Goal: Find specific page/section: Find specific page/section

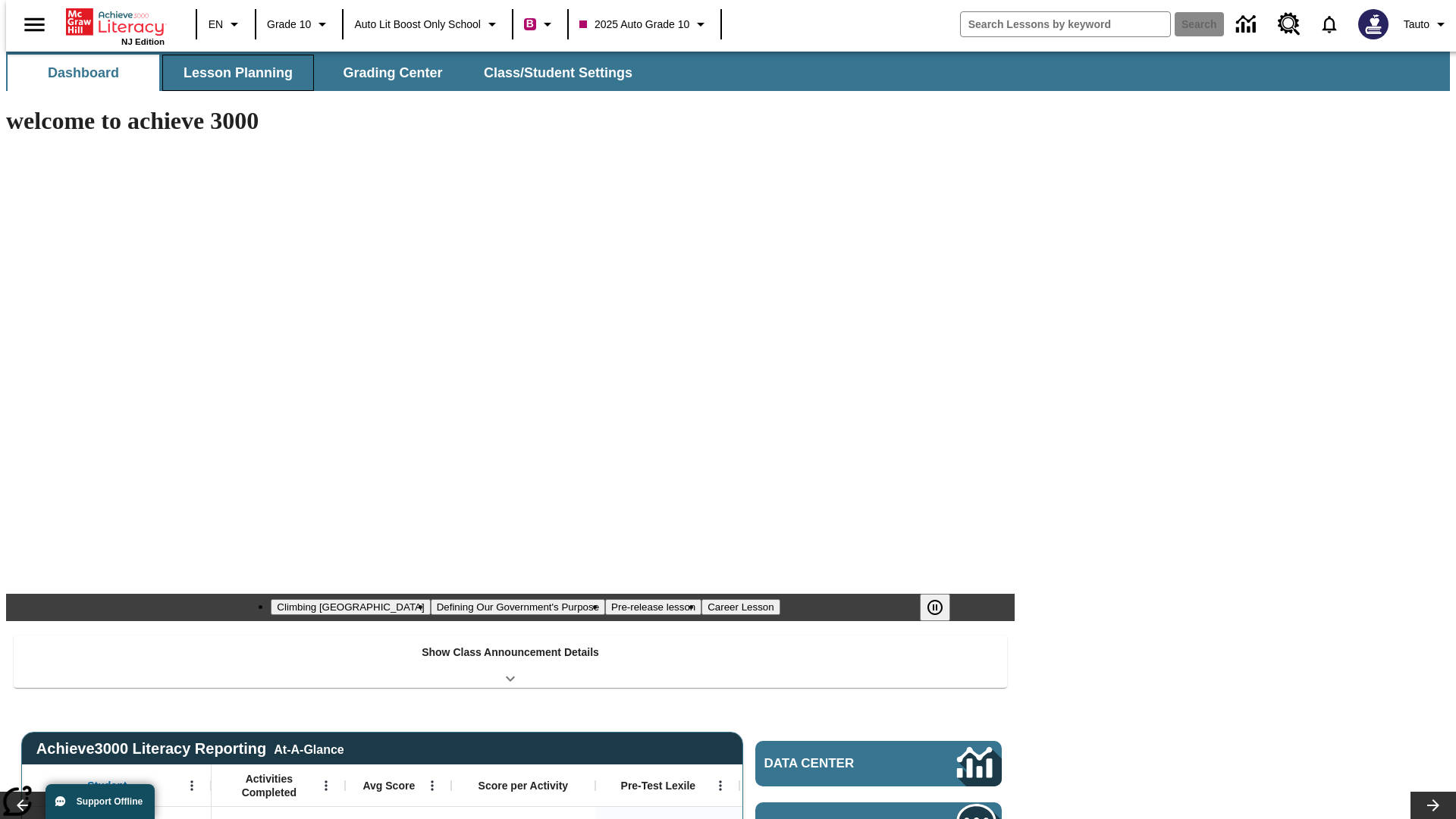
click at [232, 73] on button "Lesson Planning" at bounding box center [238, 73] width 151 height 36
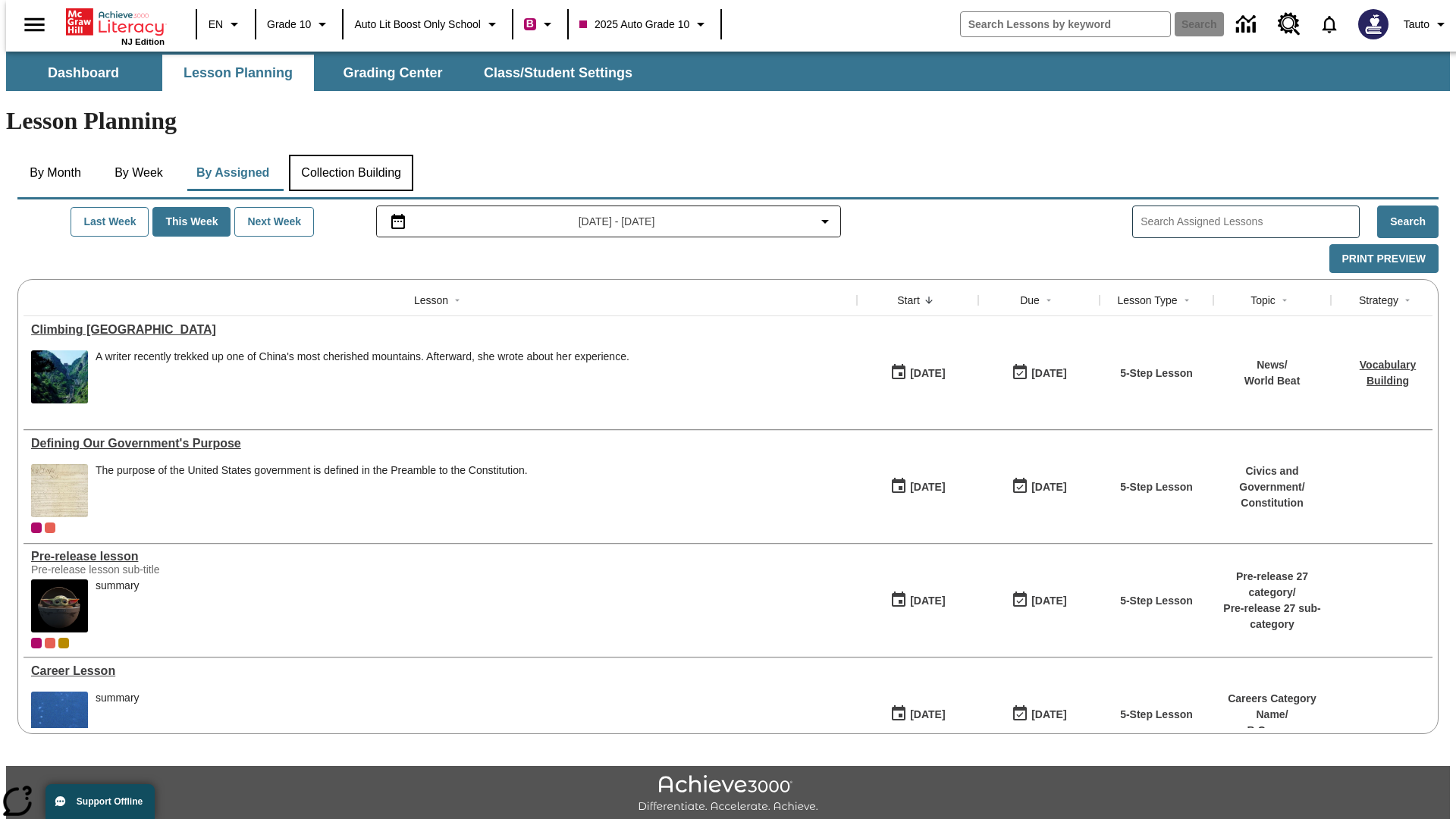
click at [351, 155] on button "Collection Building" at bounding box center [351, 173] width 125 height 36
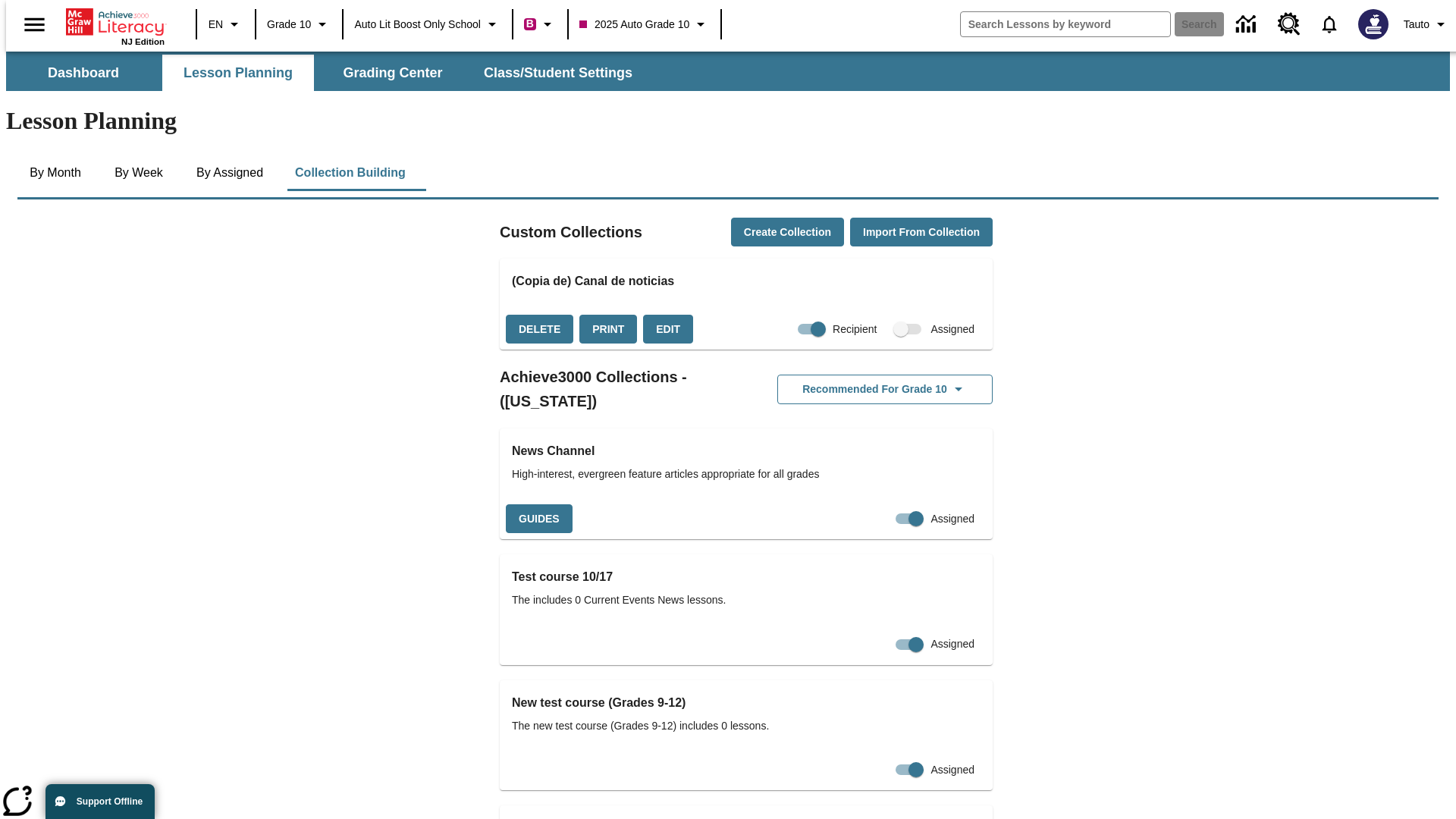
checkbox input "true"
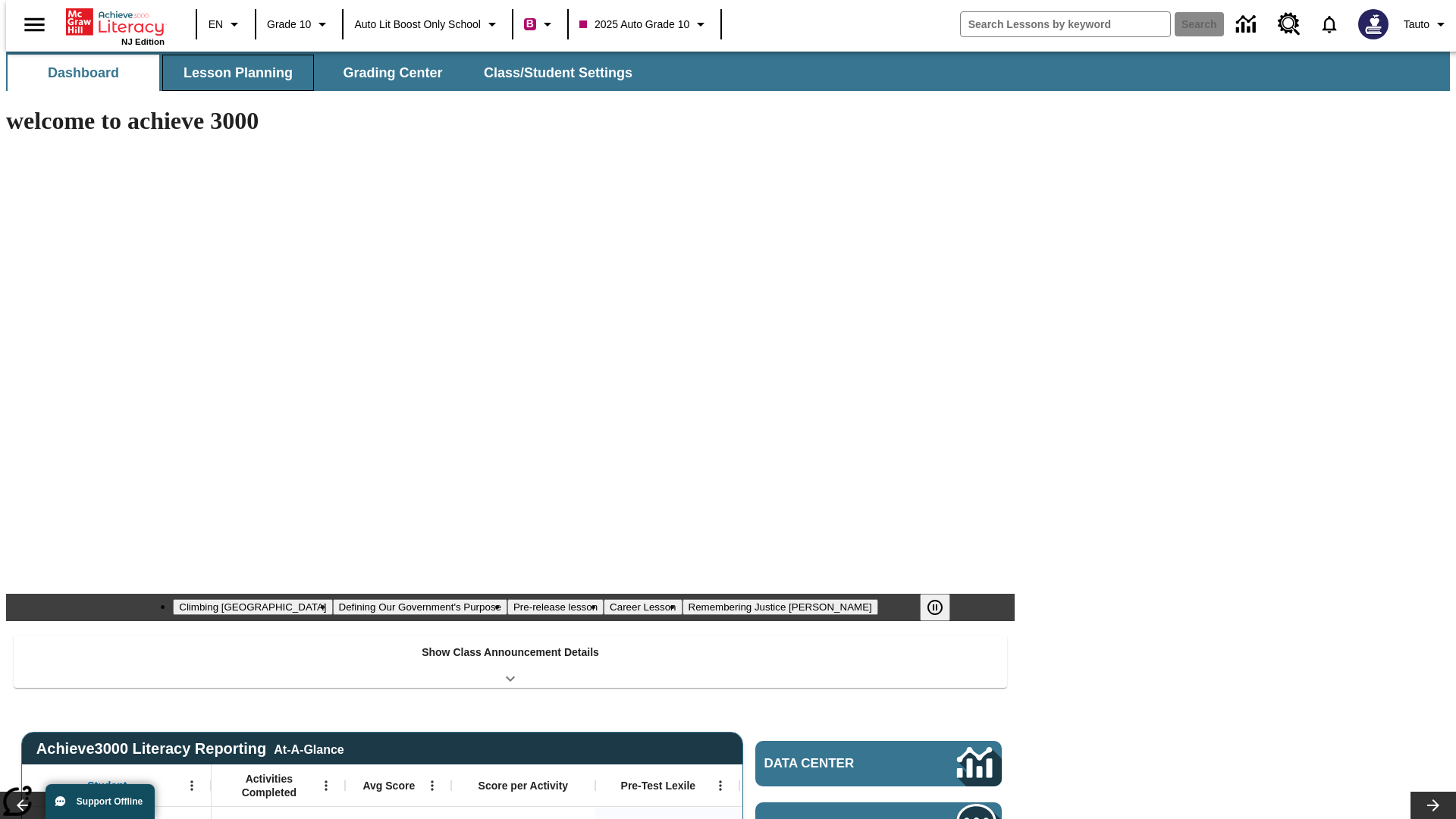
click at [232, 73] on button "Lesson Planning" at bounding box center [238, 73] width 151 height 36
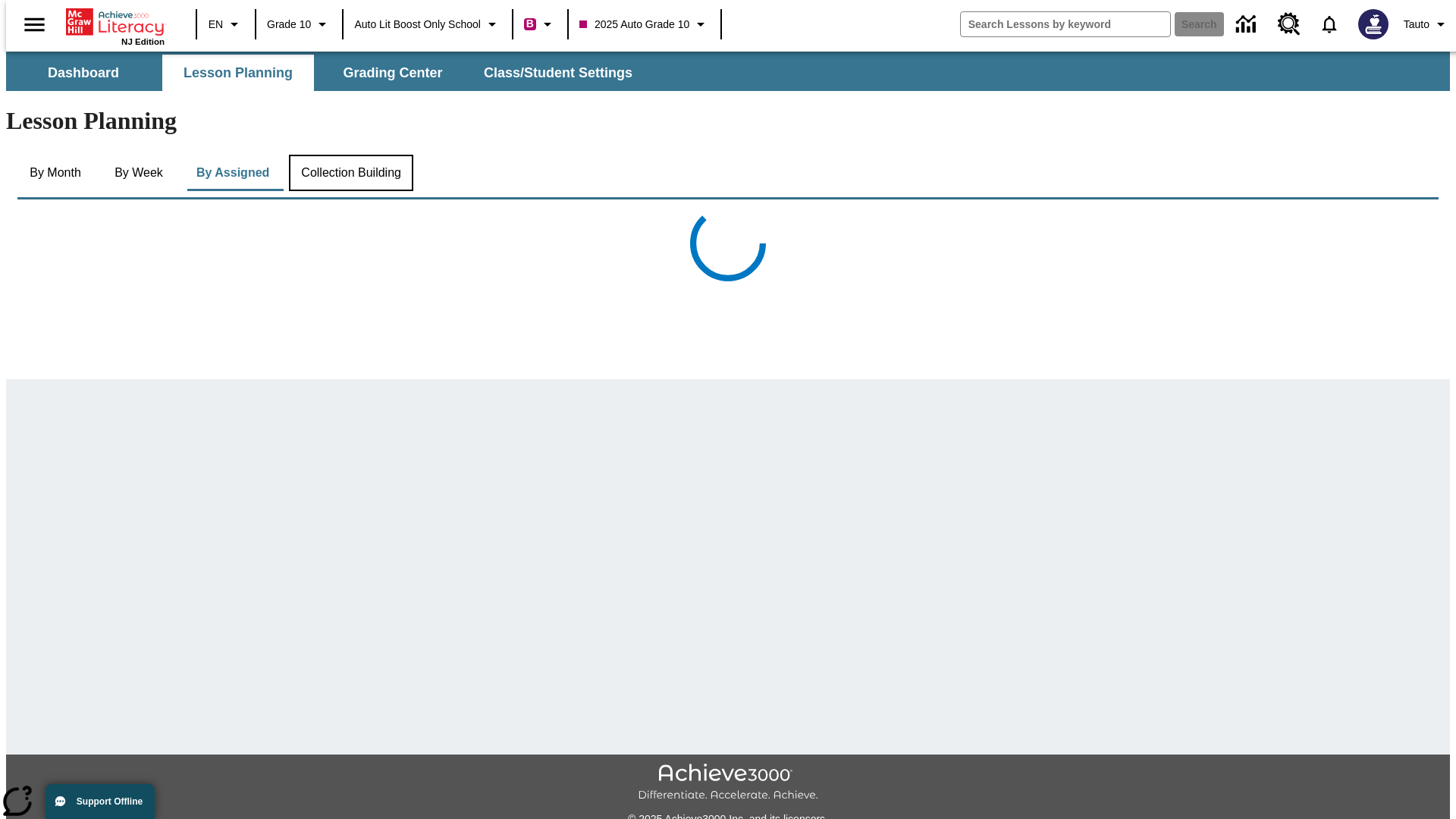
click at [351, 155] on button "Collection Building" at bounding box center [351, 173] width 125 height 36
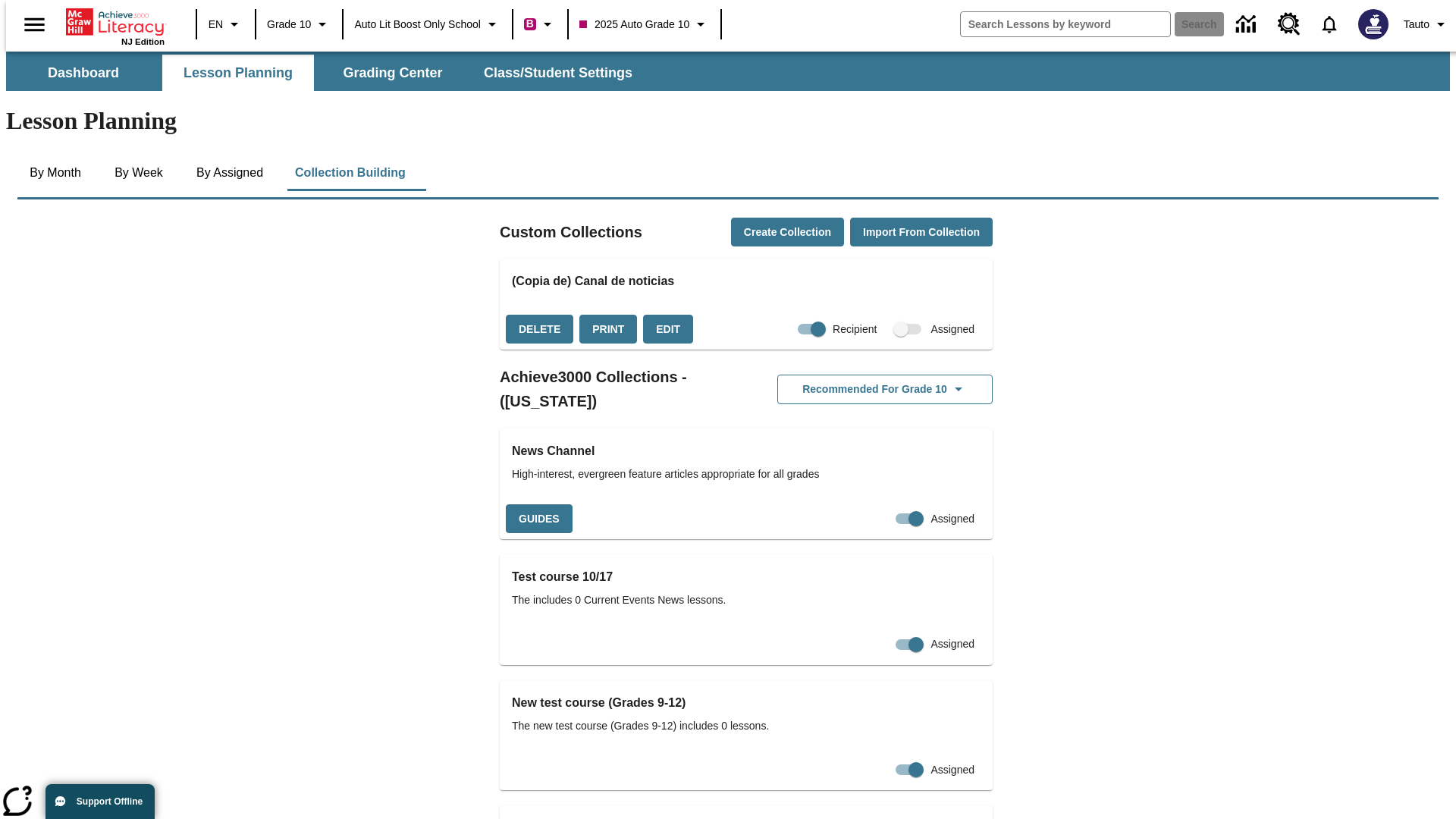
checkbox input "false"
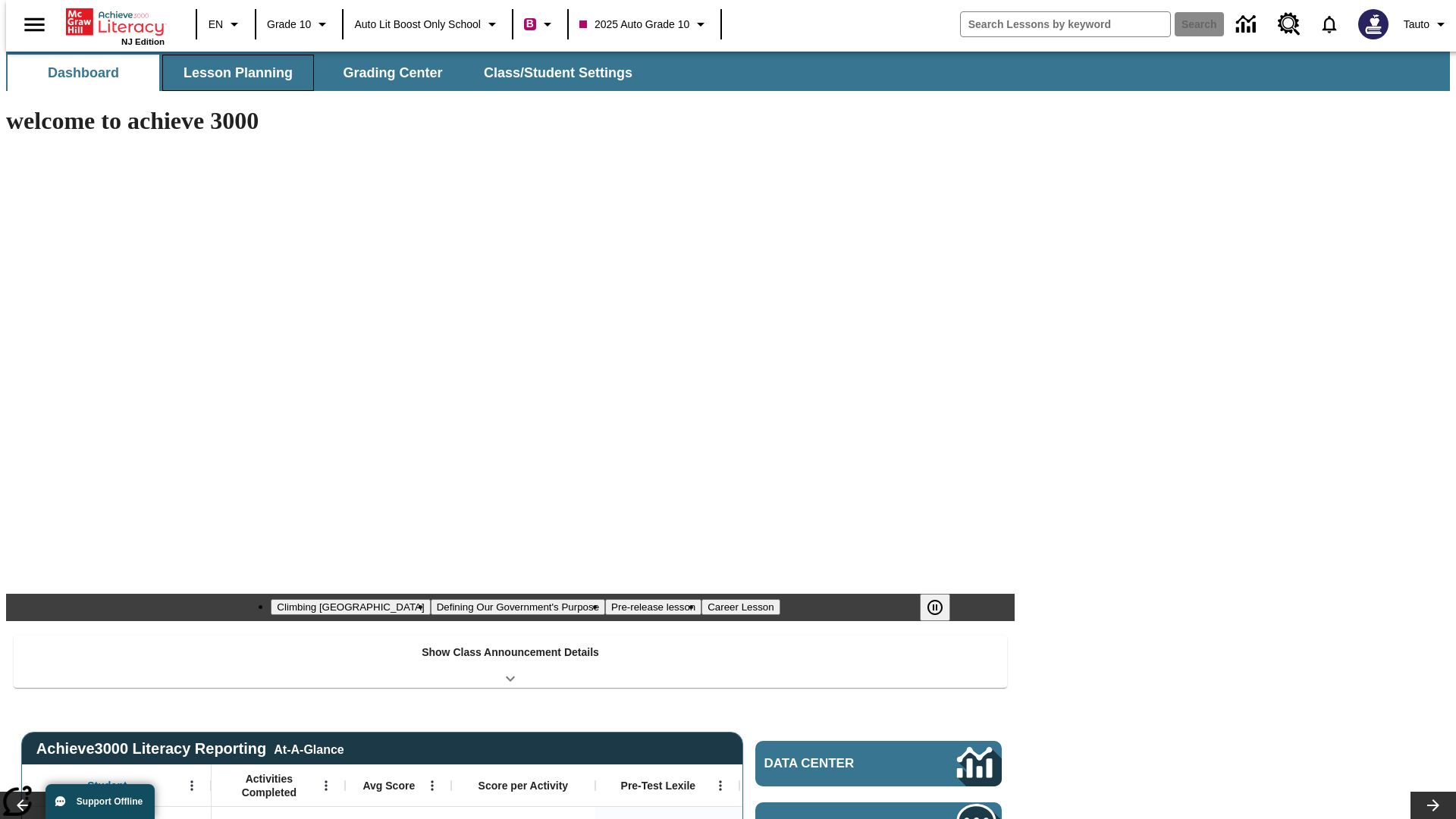
click at [232, 73] on button "Lesson Planning" at bounding box center [238, 73] width 151 height 36
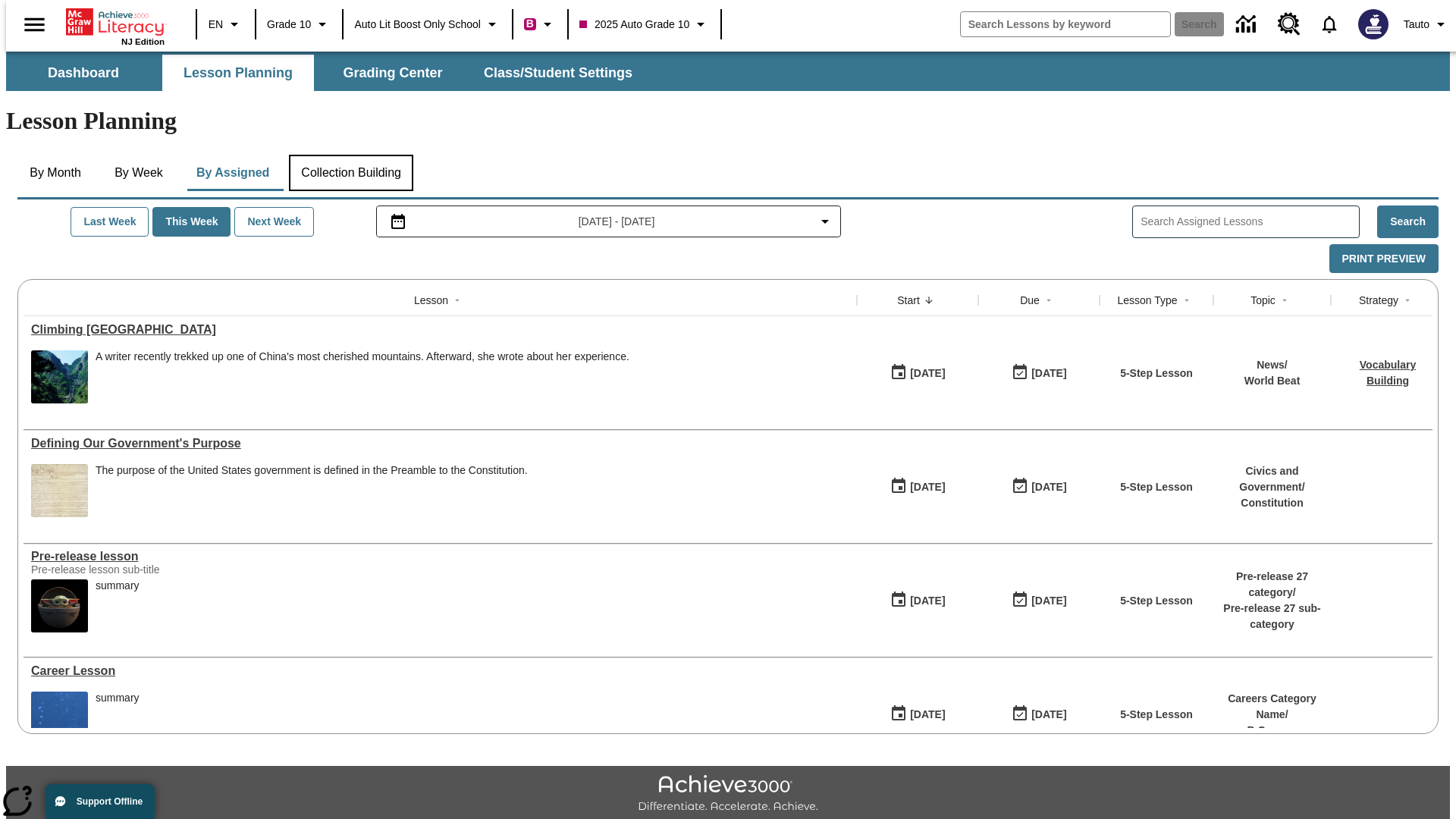
click at [351, 155] on button "Collection Building" at bounding box center [351, 173] width 125 height 36
